Goal: Information Seeking & Learning: Check status

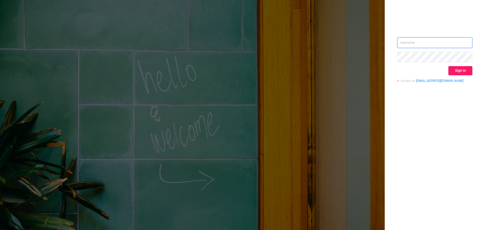
type input "[EMAIL_ADDRESS][DOMAIN_NAME]"
click at [467, 72] on button "Sign in" at bounding box center [461, 70] width 24 height 9
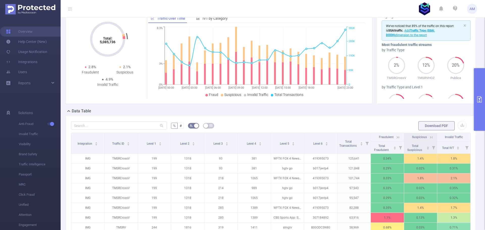
scroll to position [51, 0]
click at [35, 83] on div "Reports" at bounding box center [30, 83] width 61 height 10
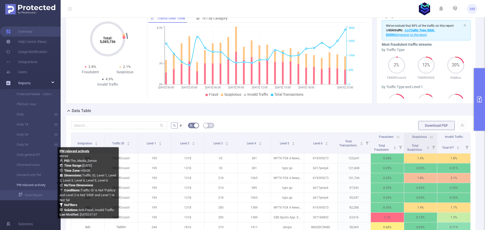
click at [39, 186] on link "PM relavant activaty" at bounding box center [32, 185] width 44 height 10
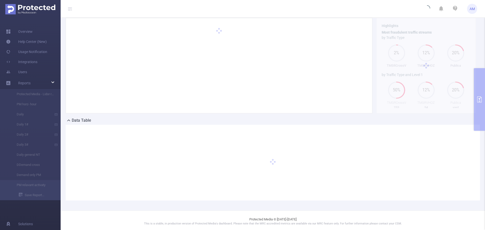
type input "[DATE] 00:00"
type input "[DATE] 23:59"
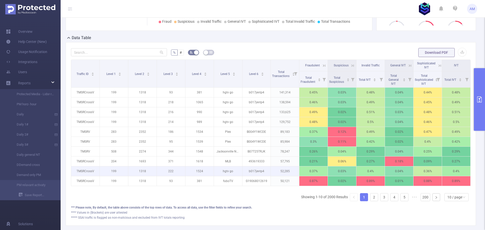
scroll to position [164, 0]
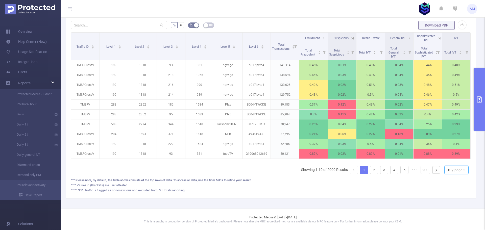
click at [448, 170] on div "10 / page" at bounding box center [455, 170] width 15 height 8
drag, startPoint x: 453, startPoint y: 160, endPoint x: 426, endPoint y: 151, distance: 29.2
click at [453, 161] on li "50 / page" at bounding box center [453, 165] width 24 height 8
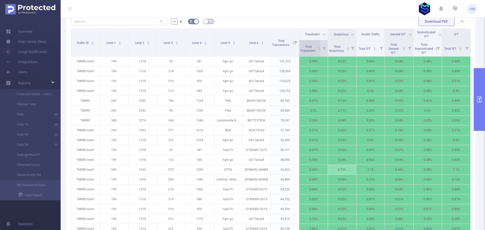
click at [308, 48] on span "Total Fraudulent" at bounding box center [308, 49] width 15 height 8
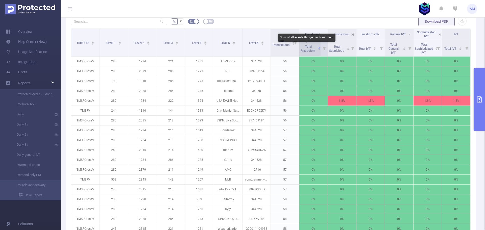
click at [308, 48] on span "Total Fraudulent" at bounding box center [308, 49] width 15 height 8
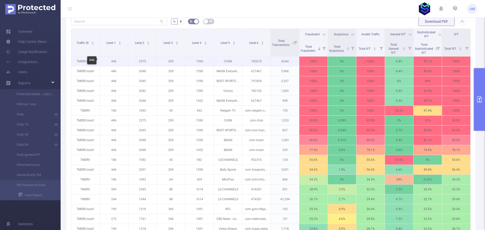
click at [114, 61] on p "446" at bounding box center [114, 62] width 28 height 10
copy p "446"
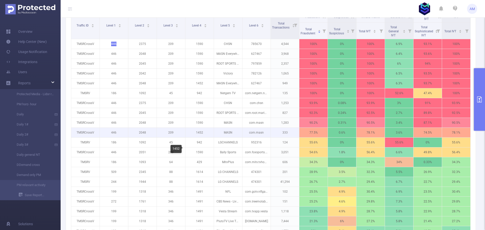
scroll to position [190, 0]
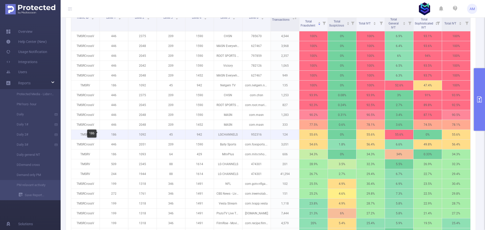
click at [115, 134] on p "186" at bounding box center [114, 135] width 28 height 10
copy p "186"
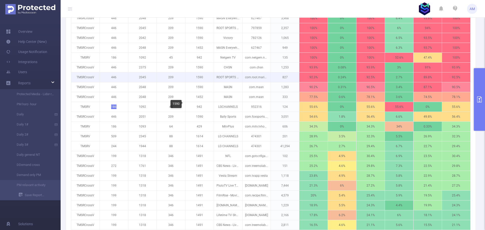
scroll to position [240, 0]
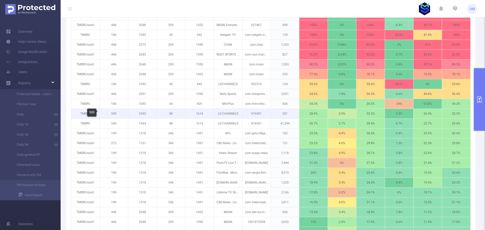
click at [113, 114] on p "509" at bounding box center [114, 114] width 28 height 10
copy p "509"
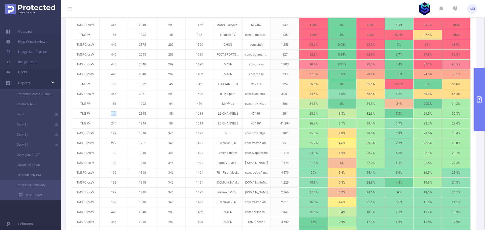
click at [480, 105] on button "primary" at bounding box center [479, 99] width 11 height 63
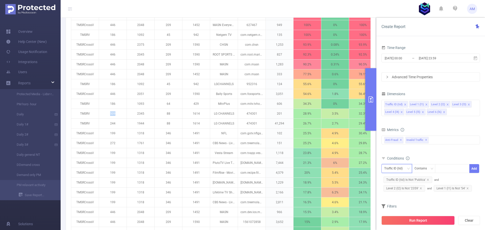
click at [398, 168] on div "Traffic ID (tid)" at bounding box center [395, 169] width 22 height 8
click at [397, 116] on li "Level 1 (l1)" at bounding box center [397, 118] width 31 height 8
click at [427, 170] on div "Contains" at bounding box center [423, 169] width 16 height 8
click at [423, 194] on li "Is Not" at bounding box center [429, 195] width 34 height 8
click at [449, 169] on div at bounding box center [452, 169] width 29 height 8
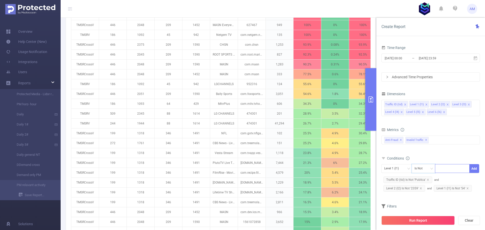
paste input "509"
type input "509"
click at [444, 179] on li "509" at bounding box center [452, 179] width 35 height 8
click at [475, 168] on button "Add" at bounding box center [475, 168] width 10 height 9
click at [429, 221] on button "Run Report" at bounding box center [418, 220] width 73 height 9
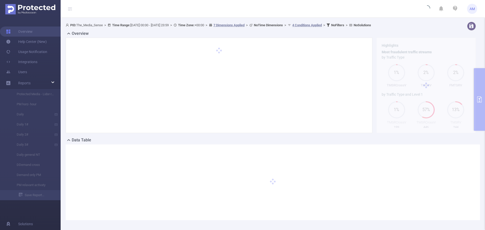
scroll to position [0, 0]
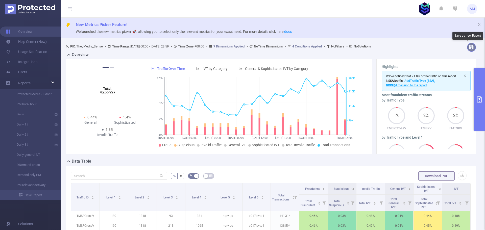
click at [467, 48] on button "button" at bounding box center [471, 47] width 9 height 9
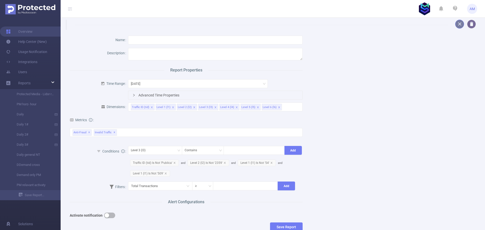
click at [457, 21] on button "button" at bounding box center [459, 24] width 9 height 9
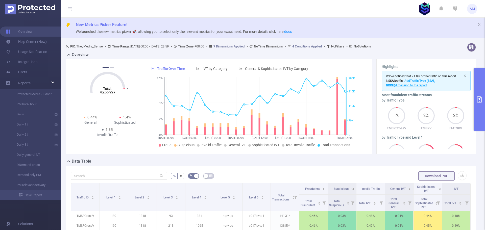
click at [484, 108] on button "primary" at bounding box center [479, 99] width 11 height 63
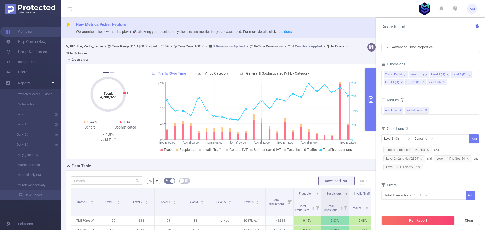
click at [354, 54] on div at bounding box center [365, 50] width 26 height 14
click at [368, 91] on button "primary" at bounding box center [370, 99] width 11 height 63
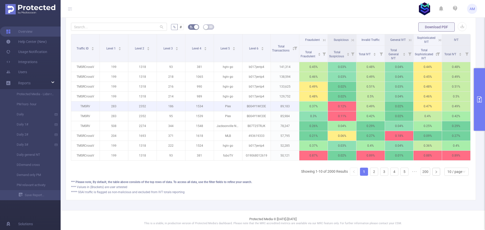
scroll to position [155, 0]
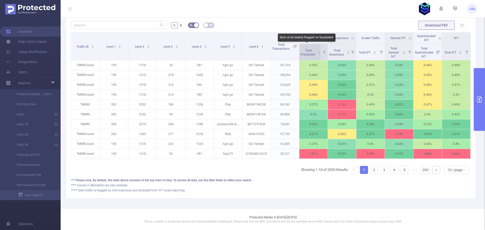
click at [307, 50] on span "Total Fraudulent" at bounding box center [308, 53] width 15 height 8
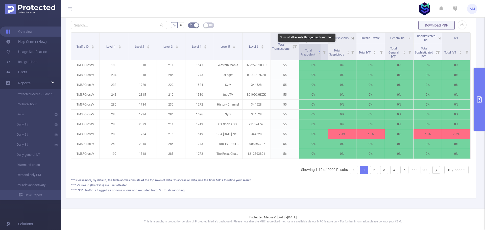
click at [307, 50] on span "Total Fraudulent" at bounding box center [308, 53] width 15 height 8
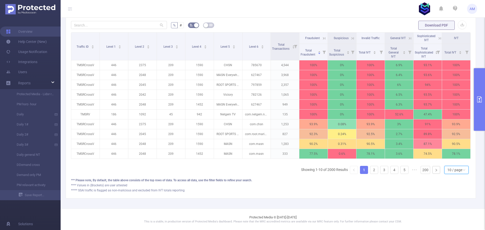
click at [458, 169] on div "10 / page" at bounding box center [455, 170] width 15 height 8
click at [451, 161] on li "50 / page" at bounding box center [453, 165] width 24 height 8
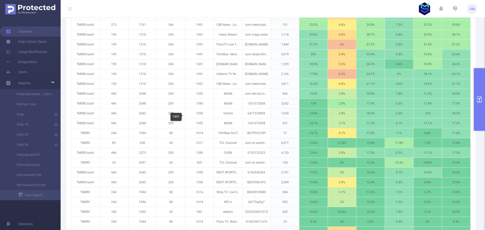
scroll to position [357, 0]
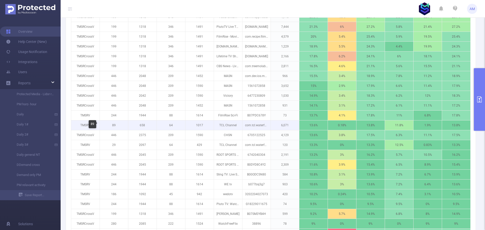
click at [115, 125] on p "89" at bounding box center [114, 126] width 28 height 10
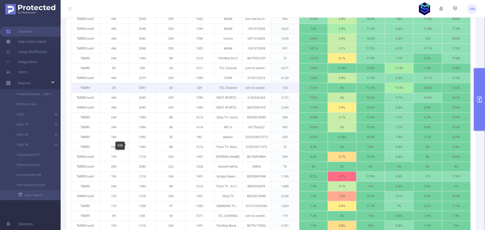
scroll to position [407, 0]
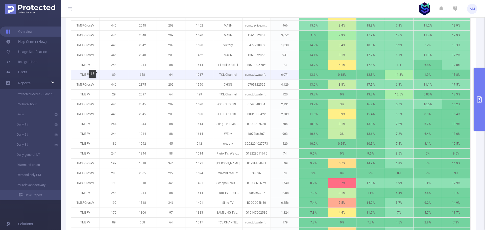
click at [113, 75] on p "89" at bounding box center [114, 75] width 28 height 10
copy p "89"
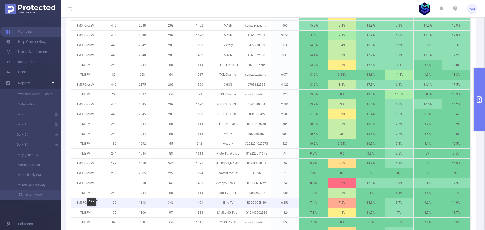
click at [115, 204] on p "199" at bounding box center [114, 203] width 28 height 10
copy p "199"
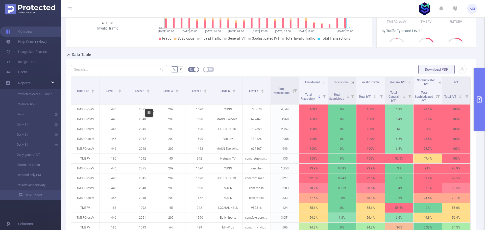
scroll to position [3, 0]
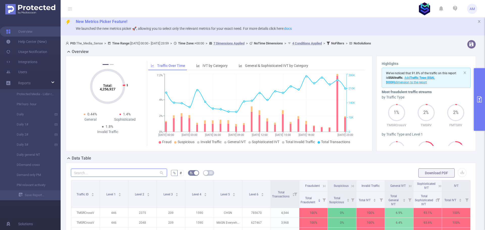
click at [123, 173] on input "text" at bounding box center [119, 173] width 96 height 8
paste input "199"
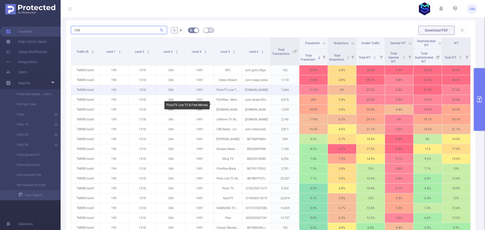
scroll to position [155, 0]
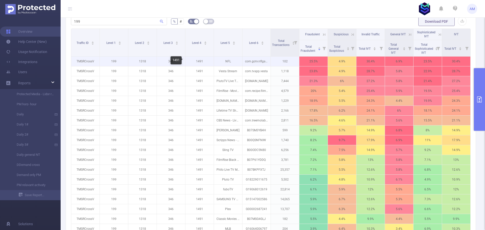
click at [199, 61] on p "1491" at bounding box center [200, 62] width 28 height 10
copy p "1491"
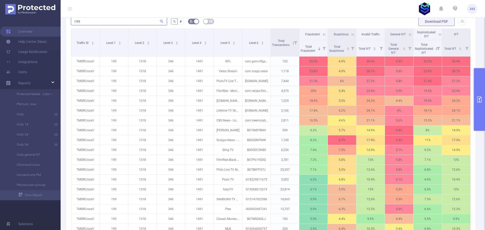
drag, startPoint x: 84, startPoint y: 21, endPoint x: 57, endPoint y: 23, distance: 27.1
click at [57, 23] on section "Overview Help Center (New) Usage Notification Integrations Users Reports Protec…" at bounding box center [242, 115] width 485 height 230
paste input "491"
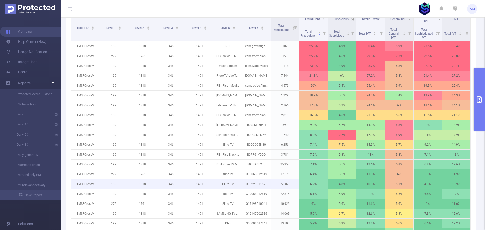
scroll to position [147, 0]
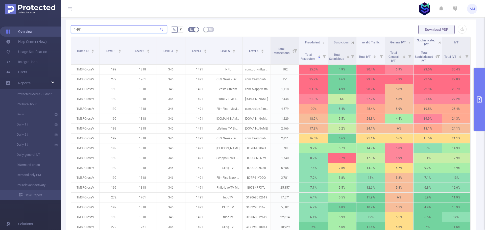
drag, startPoint x: 88, startPoint y: 29, endPoint x: 58, endPoint y: 31, distance: 29.6
click at [58, 31] on section "Overview Help Center (New) Usage Notification Integrations Users Reports Protec…" at bounding box center [242, 115] width 485 height 230
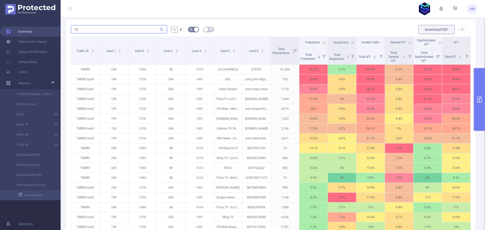
type input "199"
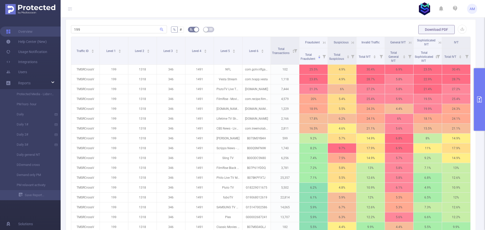
click at [480, 83] on button "primary" at bounding box center [479, 99] width 11 height 63
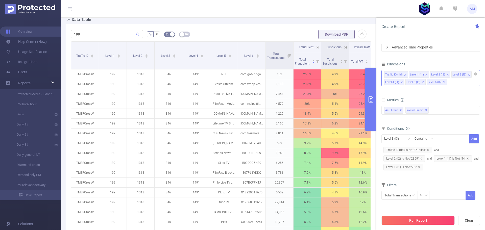
click at [468, 75] on icon "icon: close" at bounding box center [469, 75] width 2 height 2
click at [468, 74] on icon "icon: close" at bounding box center [469, 75] width 2 height 2
click at [432, 220] on button "Run Report" at bounding box center [418, 220] width 73 height 9
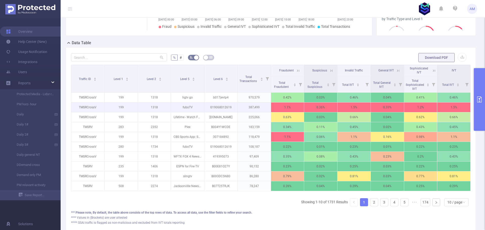
scroll to position [119, 0]
click at [282, 85] on span "Total Fraudulent" at bounding box center [281, 85] width 15 height 8
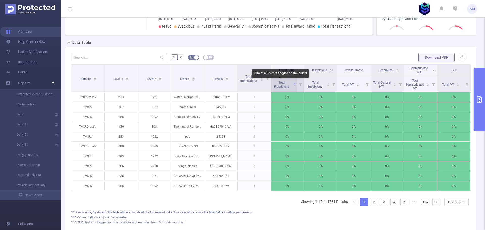
click at [282, 85] on span "Total Fraudulent" at bounding box center [281, 85] width 15 height 8
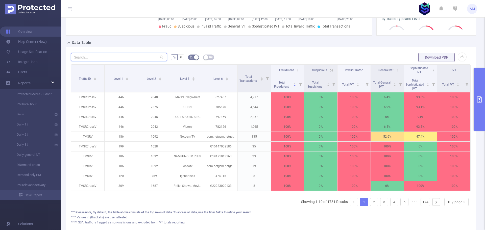
click at [82, 58] on input "text" at bounding box center [119, 57] width 96 height 8
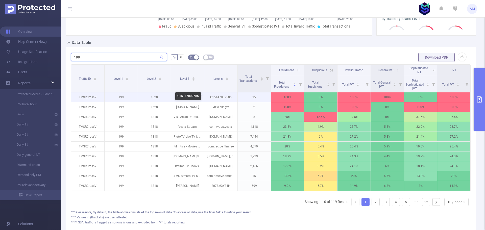
type input "199"
click at [217, 96] on p "G15147002586" at bounding box center [220, 98] width 33 height 10
copy p "G15147002586"
click at [452, 206] on div "10 / page" at bounding box center [455, 202] width 15 height 8
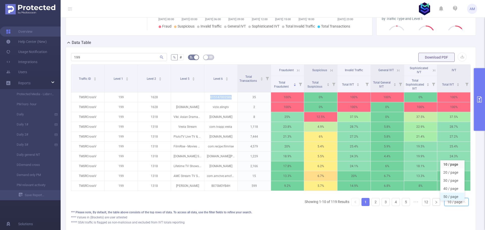
click at [455, 195] on li "50 / page" at bounding box center [453, 197] width 24 height 8
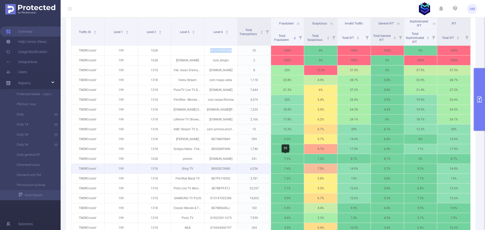
scroll to position [169, 0]
